Goal: Find specific page/section: Find specific page/section

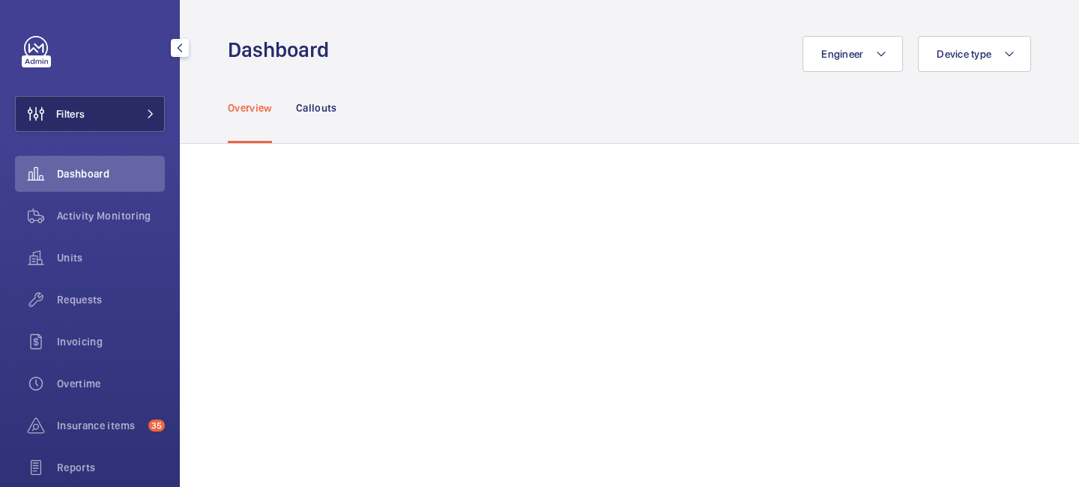
click at [148, 118] on button "Filters" at bounding box center [90, 114] width 150 height 36
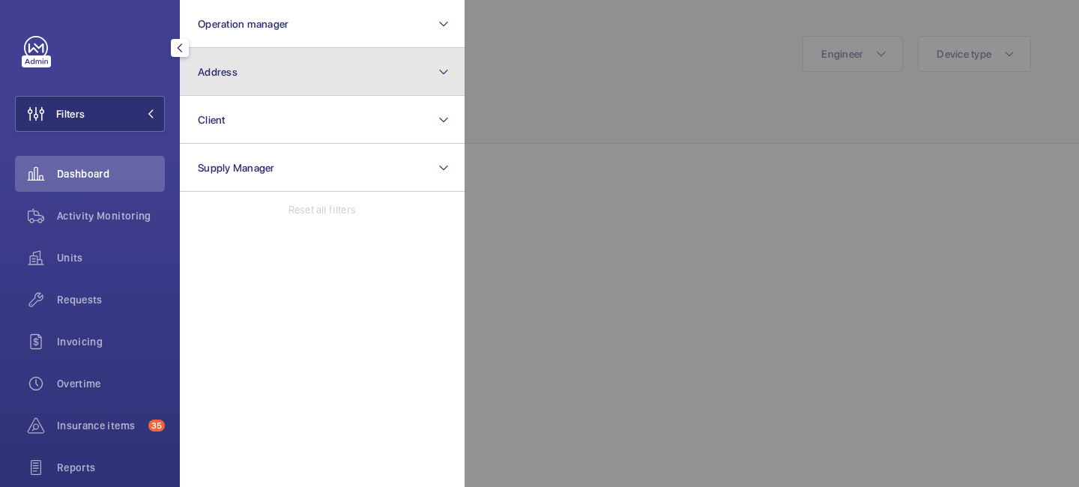
click at [234, 87] on button "Address" at bounding box center [322, 72] width 285 height 48
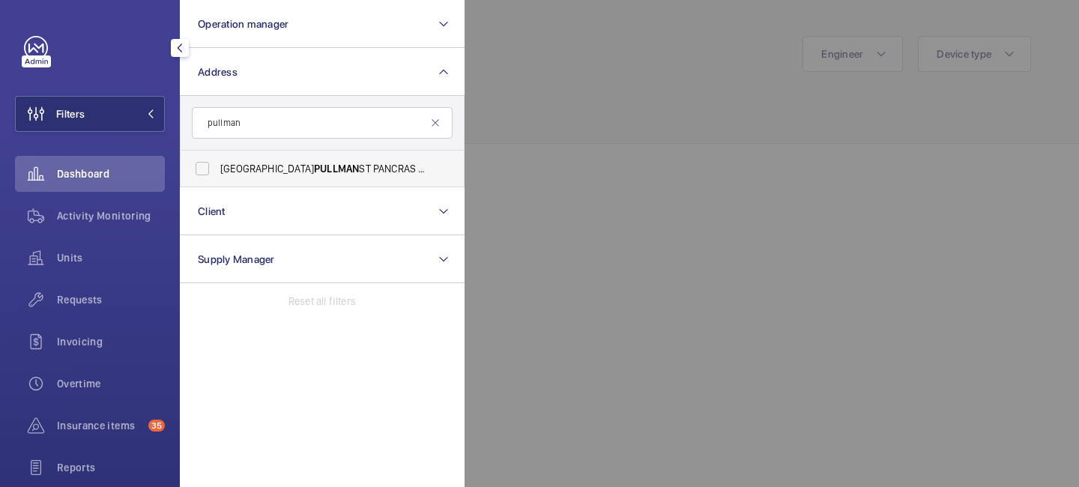
type input "pullman"
click at [314, 164] on span "PULLMAN" at bounding box center [336, 169] width 45 height 12
click at [217, 164] on input "LONDON PULLMAN ST PANCRAS - H5309, [GEOGRAPHIC_DATA], [STREET_ADDRESS]" at bounding box center [202, 169] width 30 height 30
checkbox input "true"
click at [124, 206] on div "Activity Monitoring" at bounding box center [90, 216] width 150 height 36
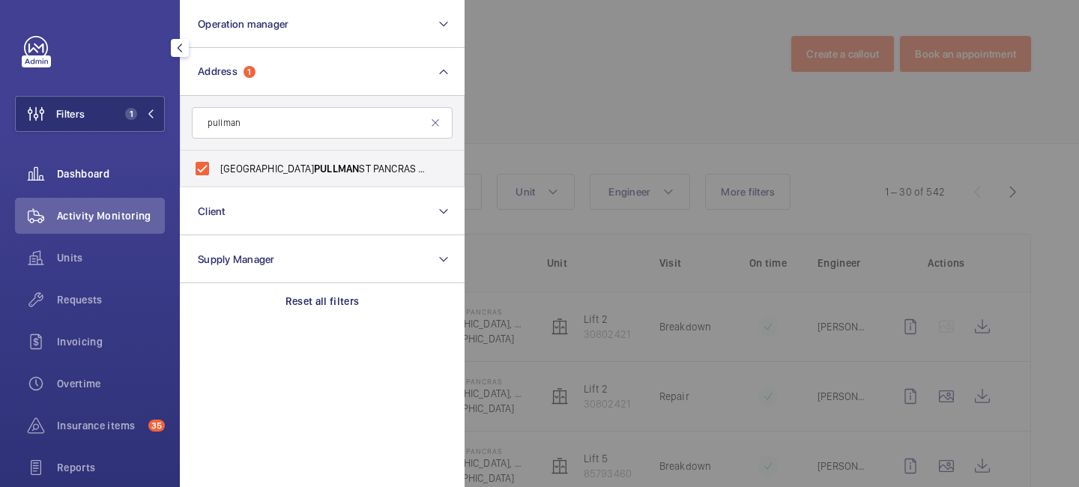
click at [89, 169] on span "Dashboard" at bounding box center [111, 173] width 108 height 15
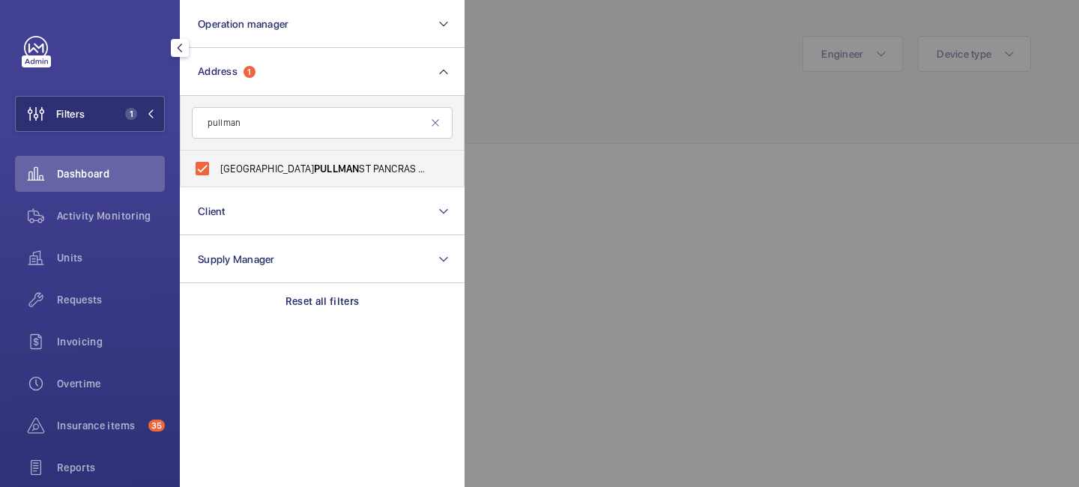
click at [491, 97] on div at bounding box center [1003, 243] width 1079 height 487
